Goal: Check status

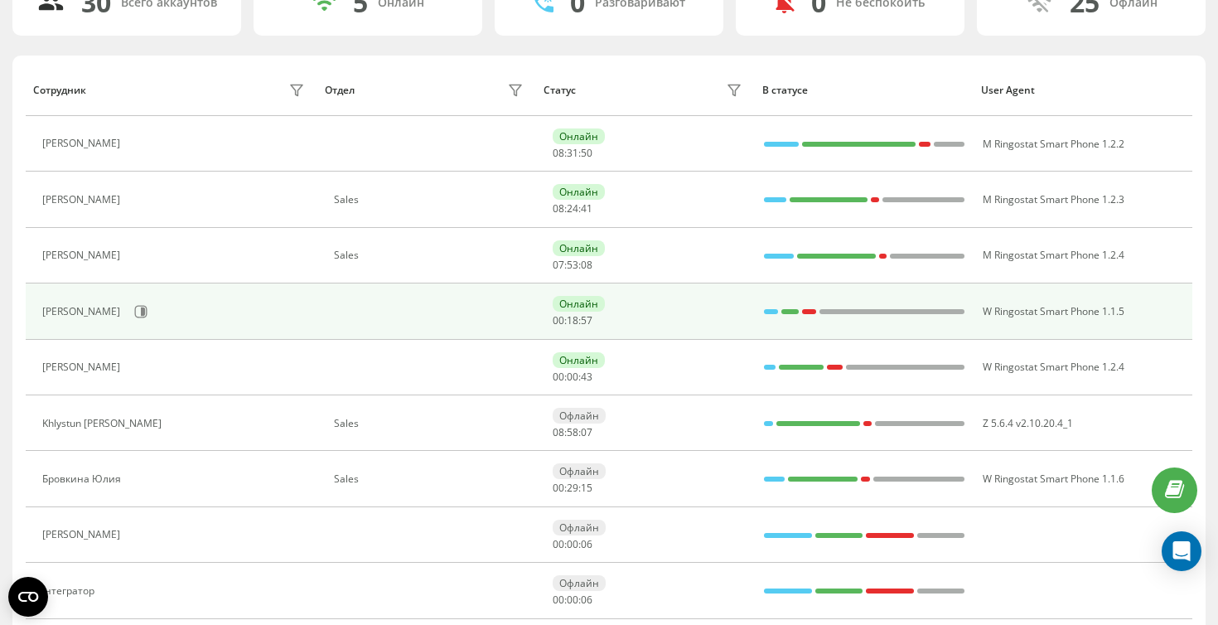
scroll to position [152, 0]
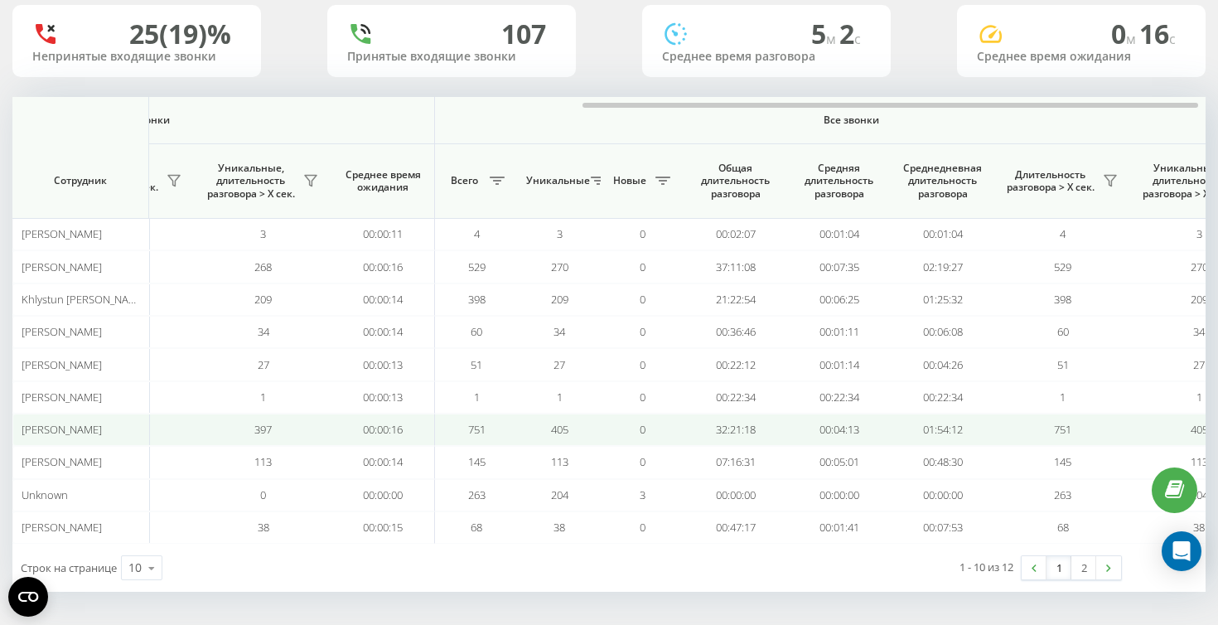
scroll to position [0, 1118]
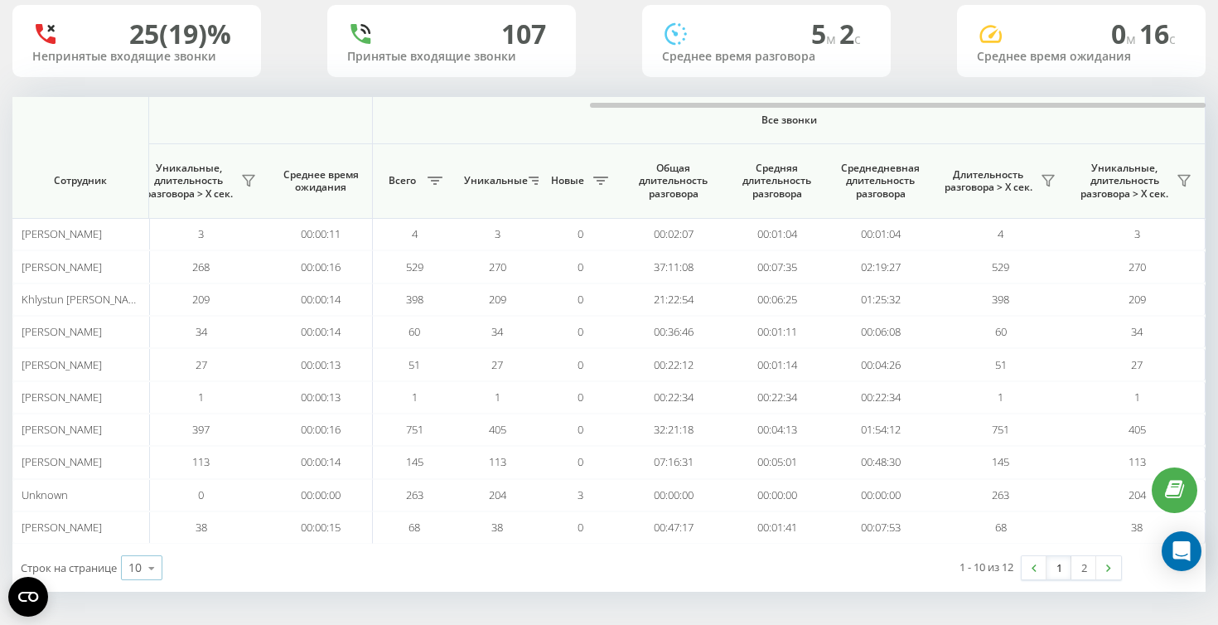
click at [148, 569] on icon at bounding box center [151, 568] width 25 height 32
click at [144, 497] on div "25" at bounding box center [142, 496] width 40 height 24
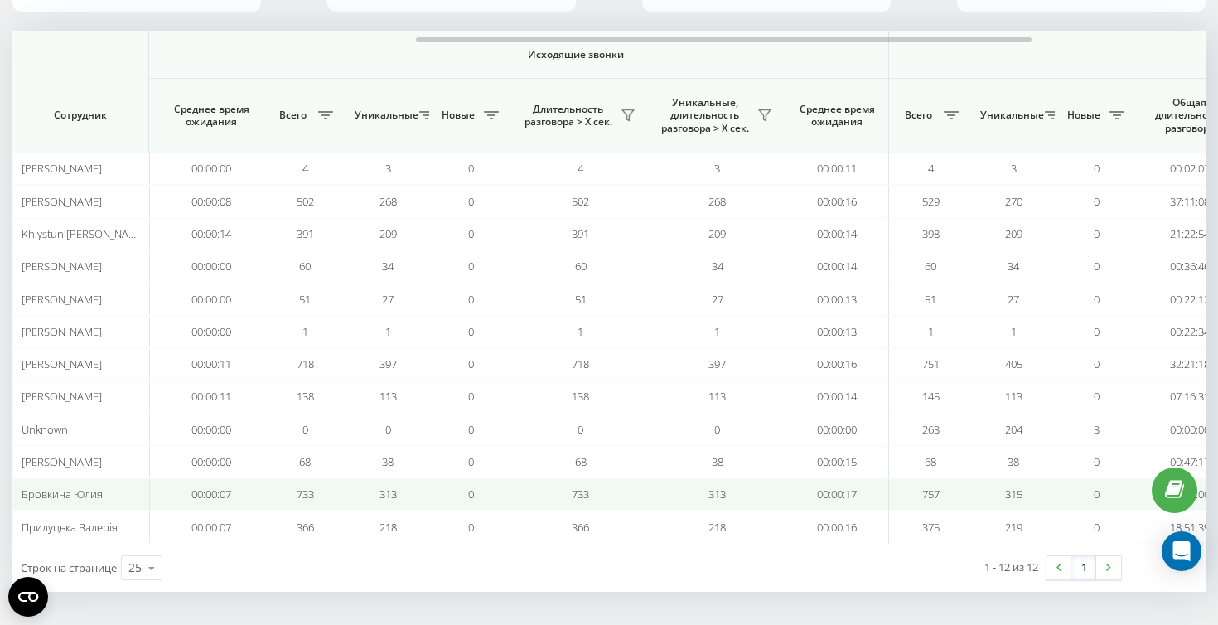
scroll to position [0, 1118]
